Goal: Task Accomplishment & Management: Use online tool/utility

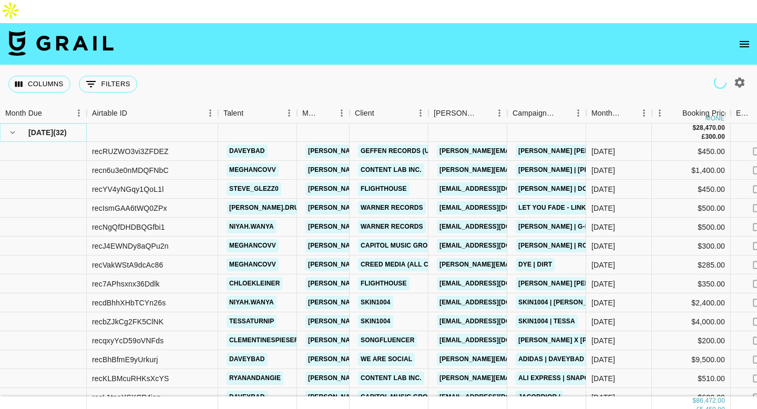
click at [12, 128] on icon "hide children" at bounding box center [12, 132] width 9 height 9
click at [11, 132] on icon "hide children" at bounding box center [13, 133] width 5 height 3
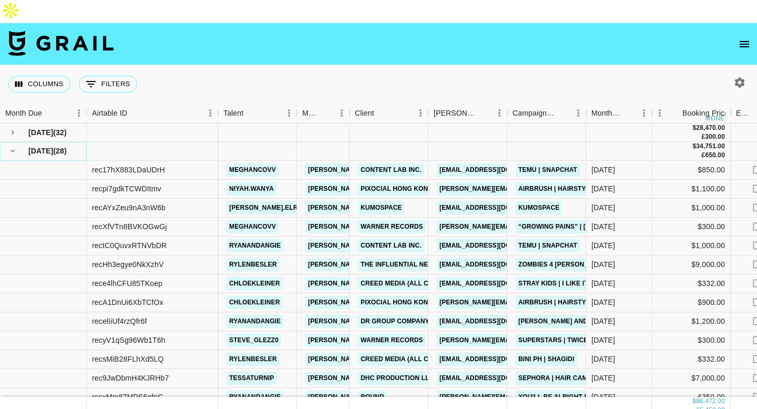
click at [11, 144] on button "hide children" at bounding box center [12, 151] width 15 height 15
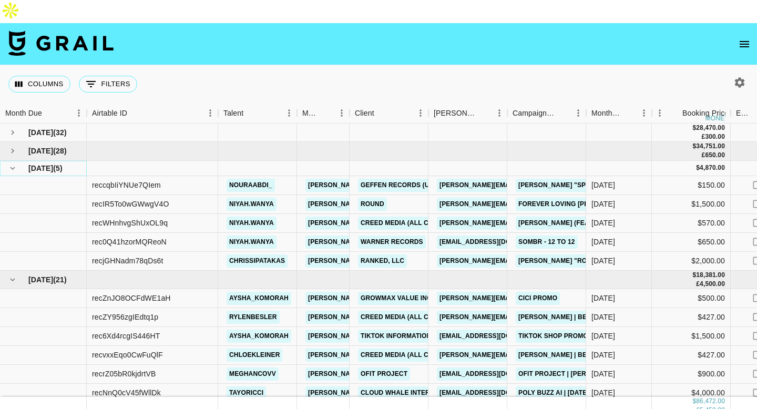
click at [13, 164] on icon "hide children" at bounding box center [12, 168] width 9 height 9
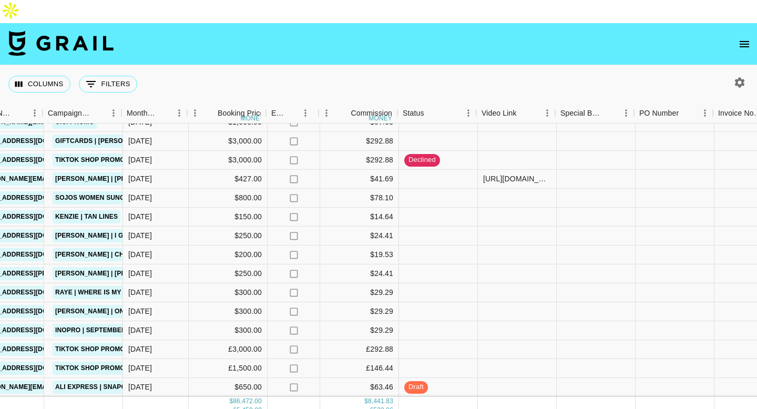
scroll to position [180, 465]
click at [523, 208] on div at bounding box center [516, 217] width 79 height 19
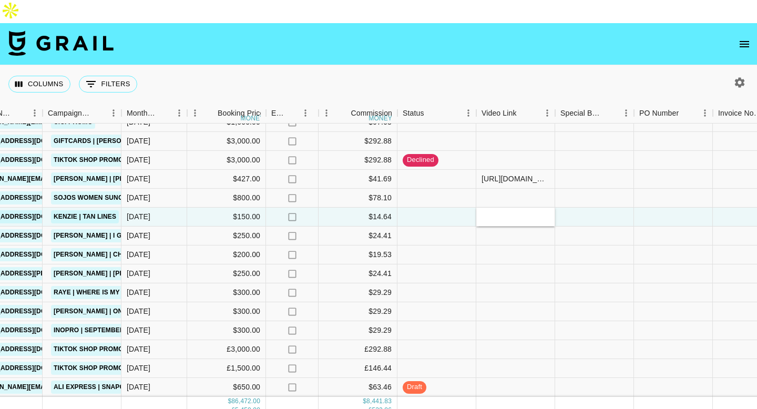
click at [523, 213] on input "text" at bounding box center [515, 217] width 77 height 8
type input "[URL][DOMAIN_NAME]"
click at [439, 208] on div at bounding box center [437, 217] width 79 height 19
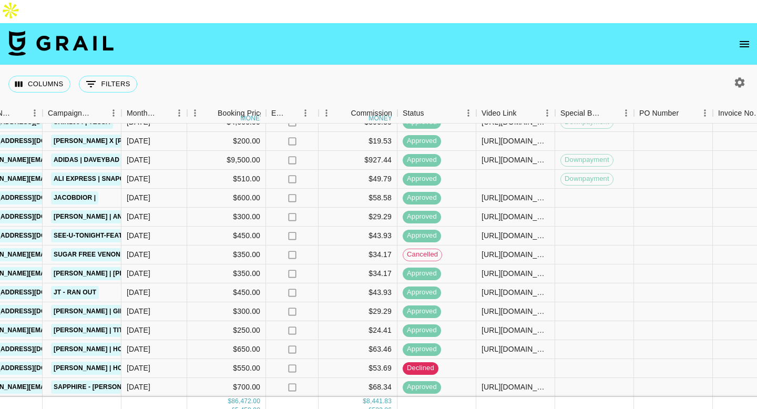
click at [643, 193] on div at bounding box center [673, 198] width 79 height 19
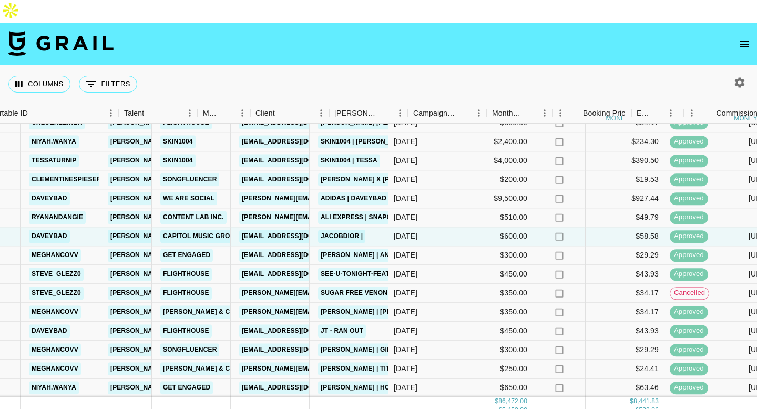
scroll to position [161, 0]
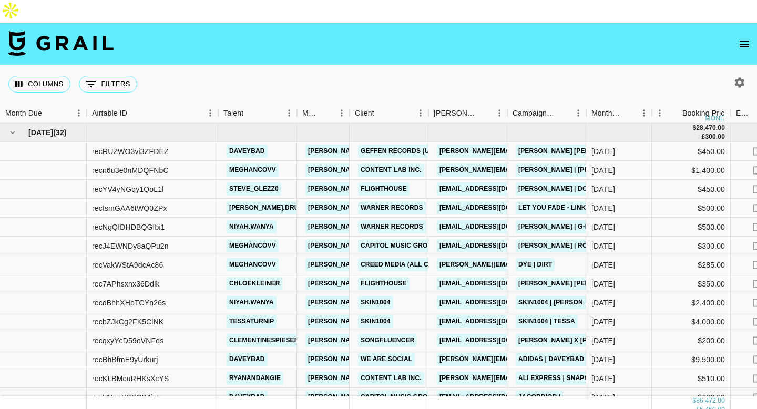
click at [744, 76] on icon "button" at bounding box center [740, 82] width 13 height 13
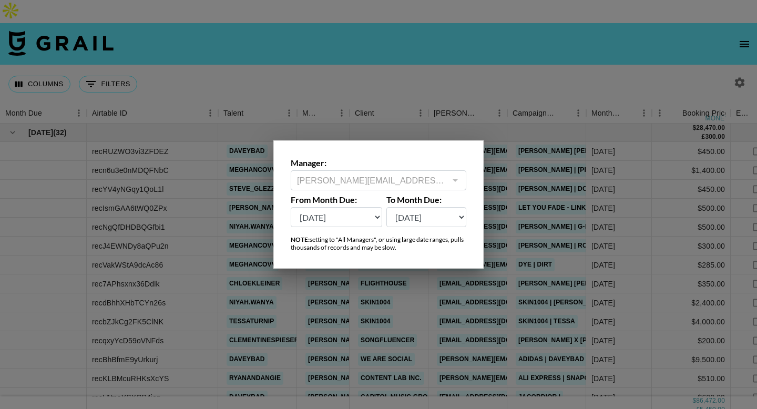
click at [354, 216] on select "[DATE] Aug '[DATE] Jun '[DATE] Apr '[DATE] Feb '[DATE] Dec '[DATE] Oct '[DATE] …" at bounding box center [337, 217] width 92 height 20
select select "[DATE]"
click at [291, 207] on select "[DATE] Aug '[DATE] Jun '[DATE] Apr '[DATE] Feb '[DATE] Dec '[DATE] Oct '[DATE] …" at bounding box center [337, 217] width 92 height 20
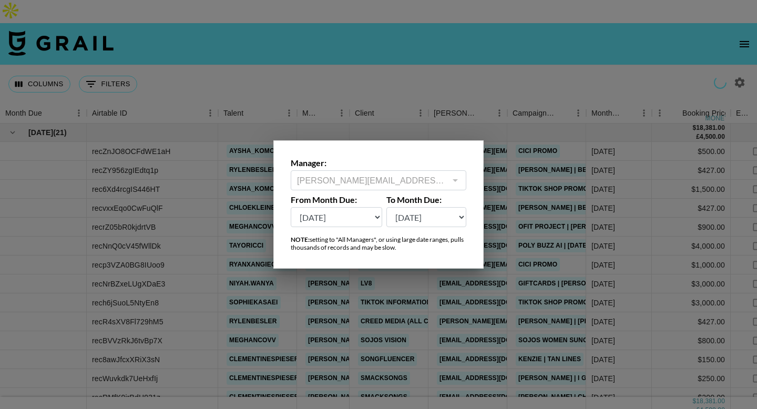
click at [352, 1] on div at bounding box center [378, 204] width 757 height 409
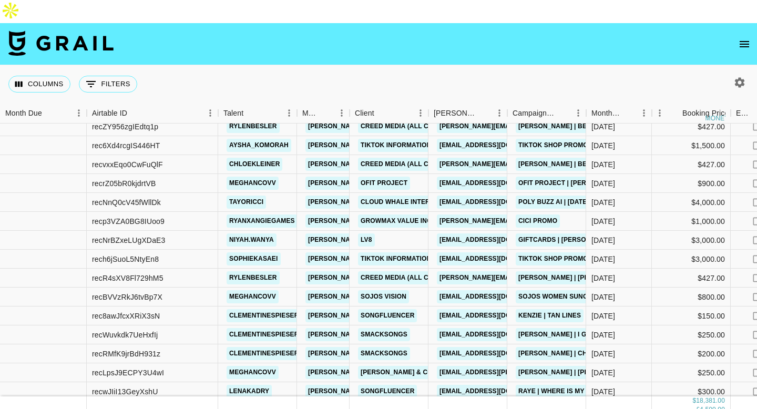
scroll to position [46, 0]
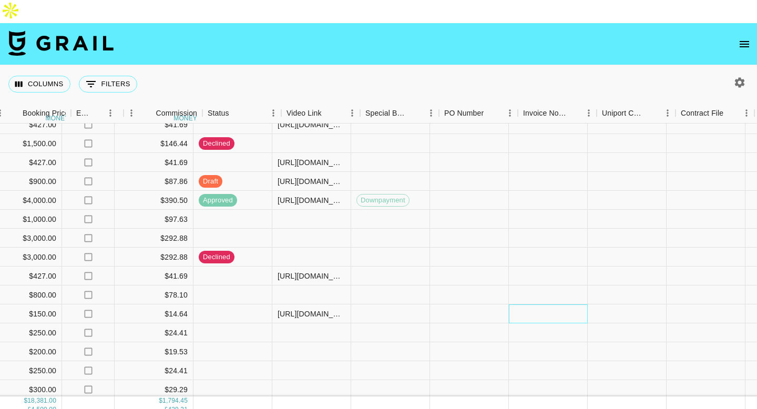
click at [543, 305] on div at bounding box center [548, 314] width 79 height 19
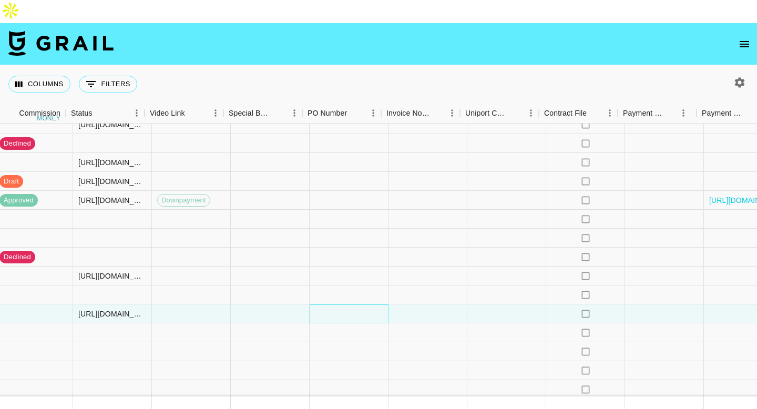
scroll to position [46, 936]
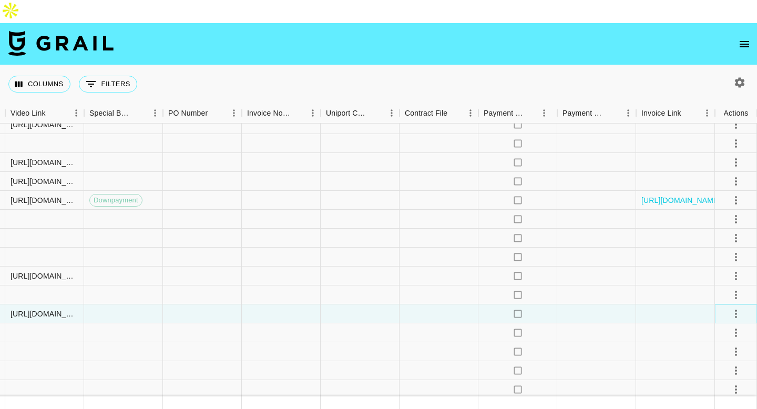
click at [735, 310] on icon "select merge strategy" at bounding box center [736, 314] width 2 height 8
click at [711, 397] on li "Approve" at bounding box center [723, 389] width 68 height 19
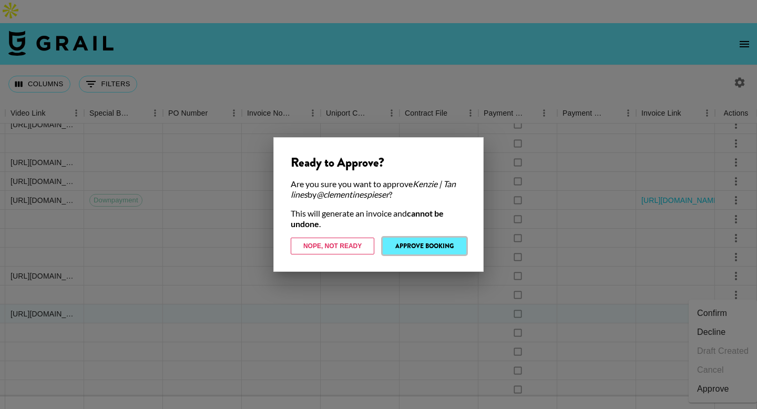
click at [403, 245] on button "Approve Booking" at bounding box center [425, 246] width 84 height 17
